Goal: Task Accomplishment & Management: Complete application form

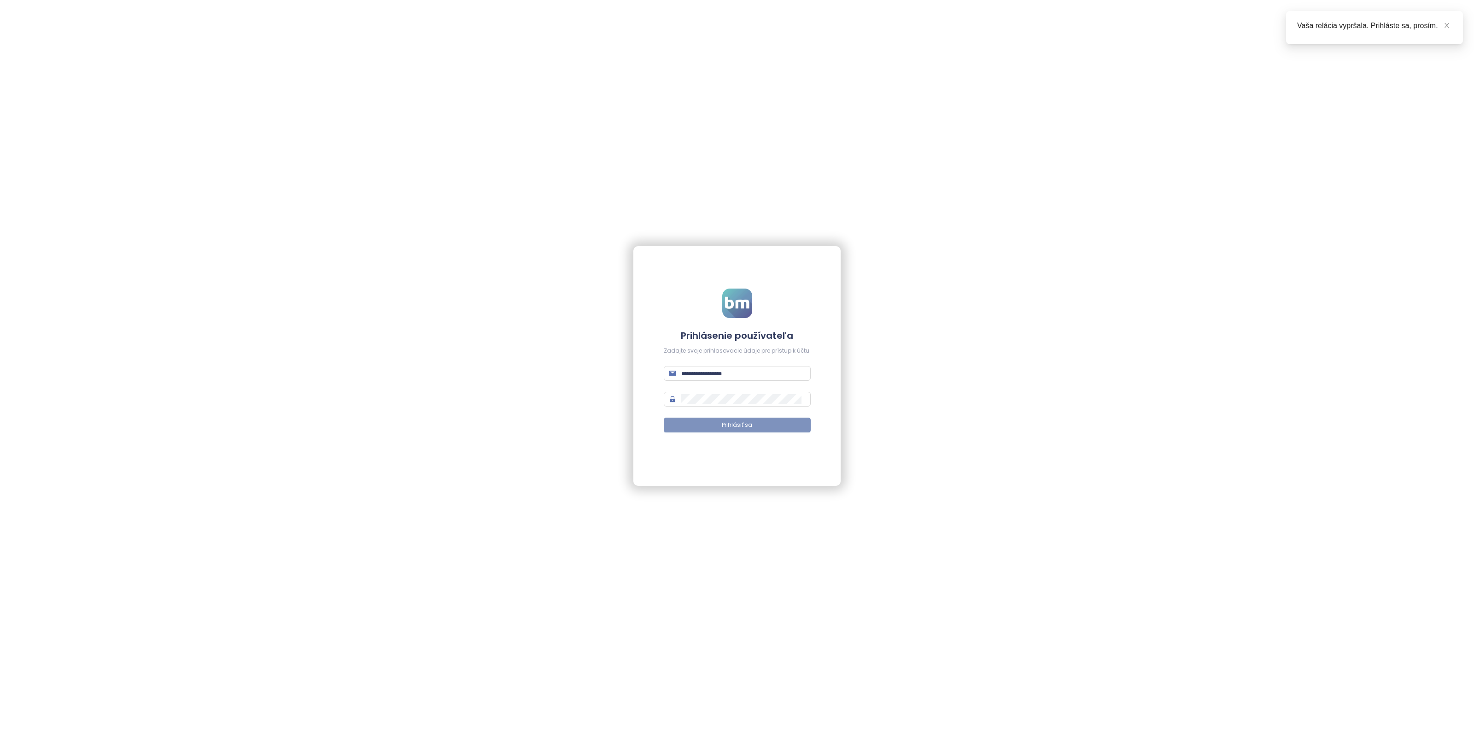
type input "**********"
click at [738, 421] on span "Prihlásiť sa" at bounding box center [737, 425] width 30 height 9
